Goal: Navigation & Orientation: Find specific page/section

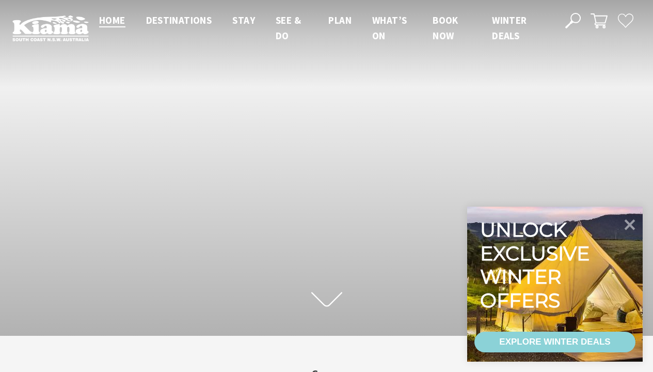
scroll to position [16, 661]
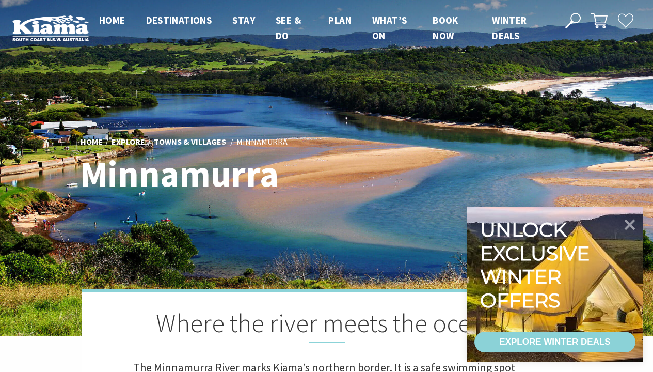
scroll to position [317, 666]
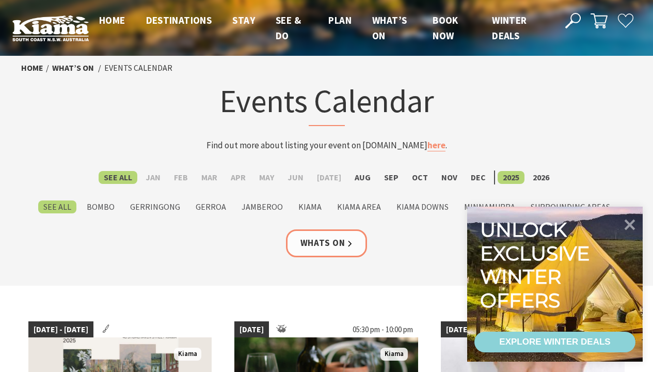
click at [50, 28] on img at bounding box center [50, 28] width 76 height 26
